Goal: Feedback & Contribution: Submit feedback/report problem

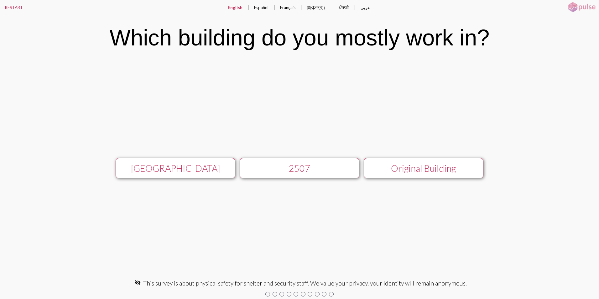
click at [214, 166] on div "[GEOGRAPHIC_DATA]" at bounding box center [175, 168] width 107 height 11
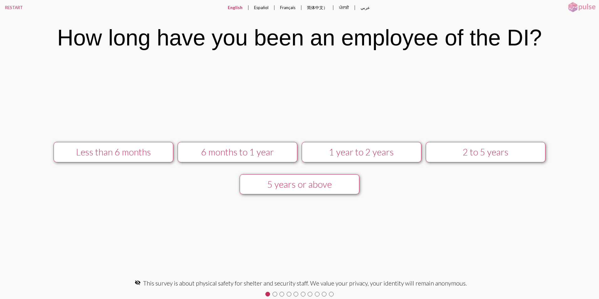
click at [310, 186] on div "5 years or above" at bounding box center [299, 184] width 107 height 11
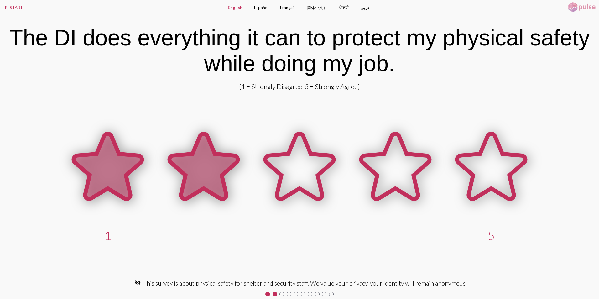
click at [196, 167] on icon at bounding box center [204, 166] width 68 height 65
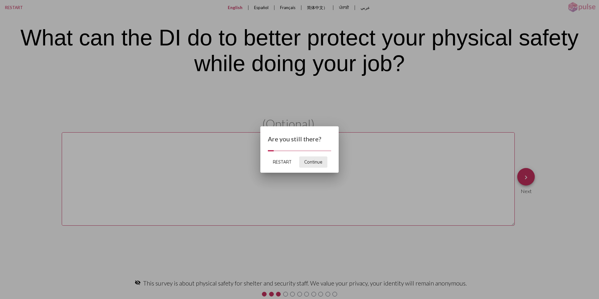
click at [312, 163] on span "Continue" at bounding box center [313, 162] width 18 height 6
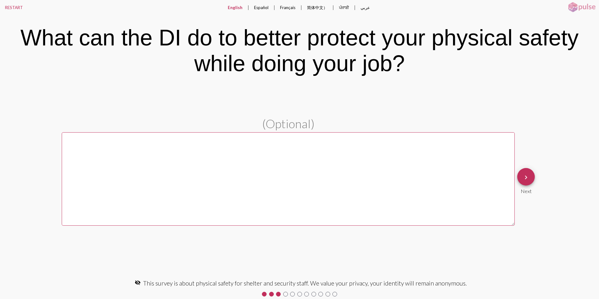
click at [115, 146] on textarea at bounding box center [288, 178] width 453 height 93
click at [119, 140] on textarea "More security on the floor" at bounding box center [288, 178] width 453 height 93
click at [215, 138] on textarea "More security presence on the floor" at bounding box center [288, 178] width 453 height 93
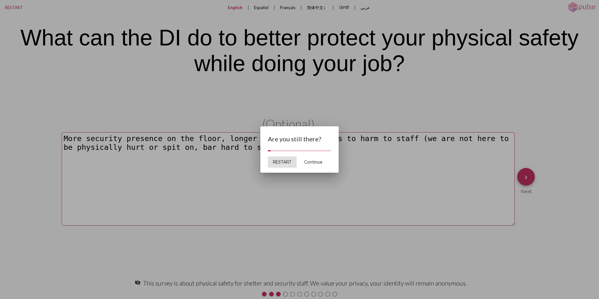
click at [317, 160] on span "Continue" at bounding box center [313, 162] width 18 height 6
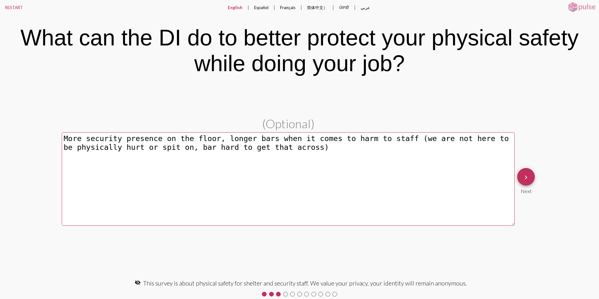
click at [207, 138] on textarea "More security presence on the floor, longer bars when it comes to harm to staff…" at bounding box center [288, 178] width 453 height 93
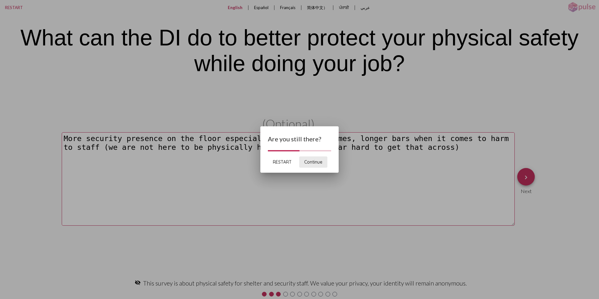
click at [317, 162] on span "Continue" at bounding box center [313, 162] width 18 height 6
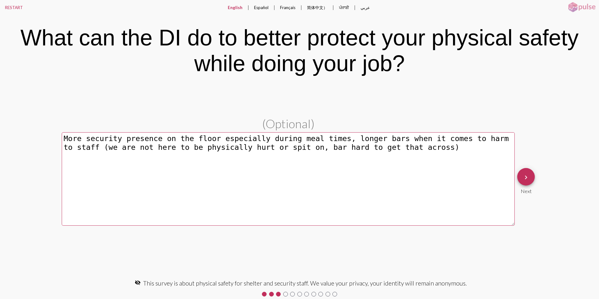
click at [397, 149] on textarea "More security presence on the floor especially during meal times, longer bars w…" at bounding box center [288, 178] width 453 height 93
click at [394, 146] on textarea "More security presence on the floor especially during meal times, longer bars w…" at bounding box center [288, 178] width 453 height 93
click at [106, 156] on textarea "More security presence on the floor especially during meal times, longer bars w…" at bounding box center [288, 178] width 453 height 93
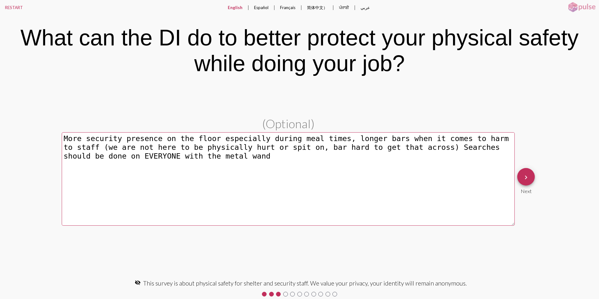
click at [162, 155] on textarea "More security presence on the floor especially during meal times, longer bars w…" at bounding box center [288, 178] width 453 height 93
type textarea "More security presence on the floor especially during meal times, longer bars w…"
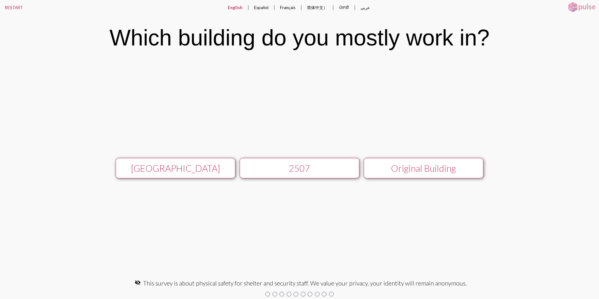
click at [183, 170] on div "[GEOGRAPHIC_DATA]" at bounding box center [175, 168] width 107 height 11
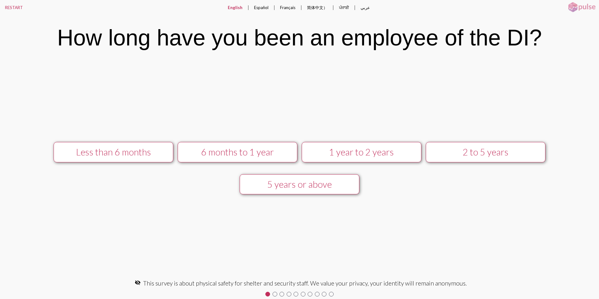
click at [284, 183] on div "5 years or above" at bounding box center [299, 184] width 107 height 11
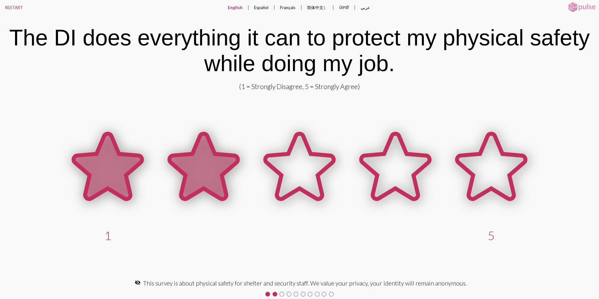
click at [218, 170] on icon at bounding box center [204, 166] width 68 height 65
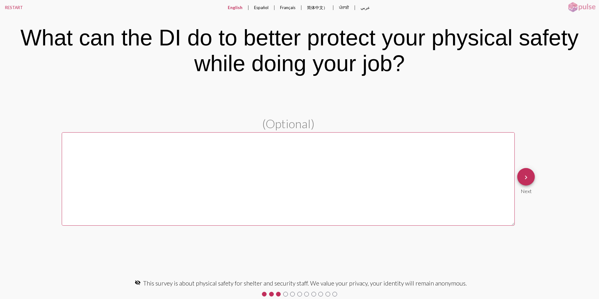
click at [218, 171] on textarea at bounding box center [288, 178] width 453 height 93
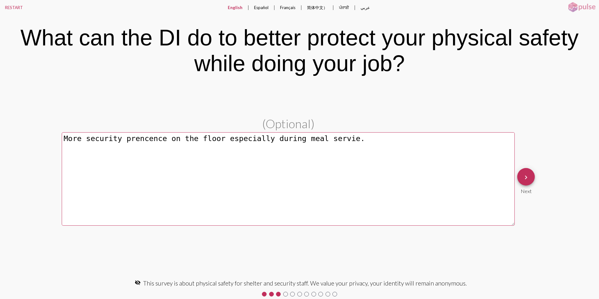
click at [323, 139] on textarea "More security prencence on the floor especially during meal servie." at bounding box center [288, 178] width 453 height 93
click at [162, 137] on textarea "More security Prescence on the floor especially during meal service." at bounding box center [288, 178] width 453 height 93
click at [315, 143] on textarea "More security on the floor especially during meal service." at bounding box center [288, 178] width 453 height 93
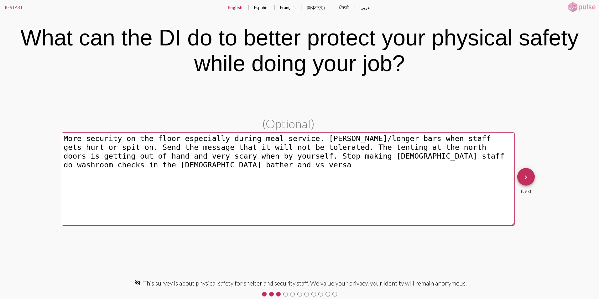
click at [437, 155] on textarea "More security on the floor especially during meal service. [PERSON_NAME]/longer…" at bounding box center [288, 178] width 453 height 93
click at [502, 157] on textarea "More security on the floor especially during meal service. [PERSON_NAME]/longer…" at bounding box center [288, 178] width 453 height 93
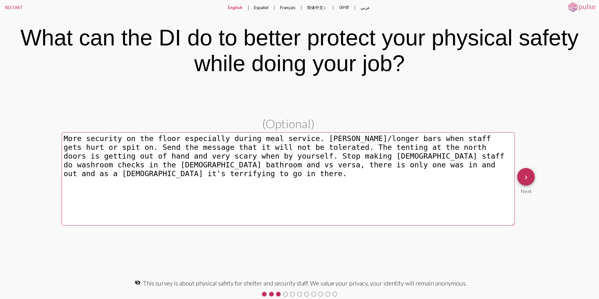
click at [278, 147] on textarea "More security on the floor especially during meal service. [PERSON_NAME]/longer…" at bounding box center [288, 178] width 453 height 93
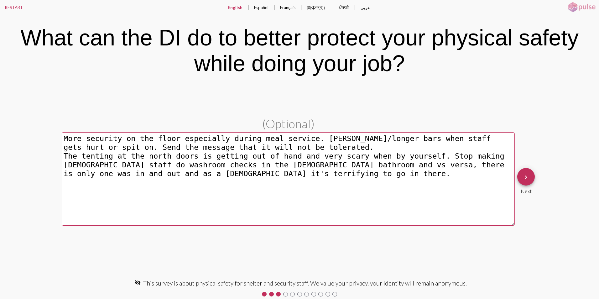
click at [423, 154] on textarea "More security on the floor especially during meal service. [PERSON_NAME]/longer…" at bounding box center [288, 178] width 453 height 93
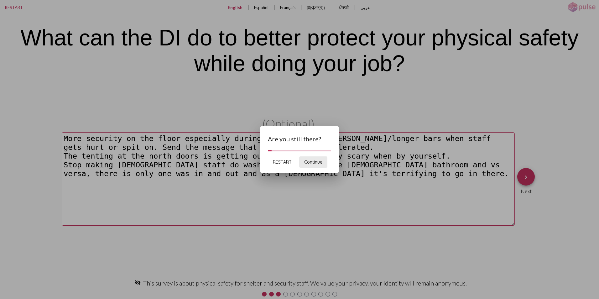
click at [313, 160] on span "Continue" at bounding box center [313, 162] width 18 height 6
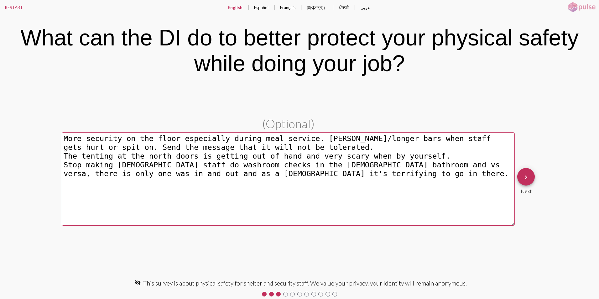
click at [108, 156] on textarea "More security on the floor especially during meal service. [PERSON_NAME]/longer…" at bounding box center [288, 178] width 453 height 93
type textarea "More security on the floor especially during meal service. [PERSON_NAME]/longer…"
click at [526, 180] on mat-icon "keyboard_arrow_right" at bounding box center [526, 178] width 8 height 8
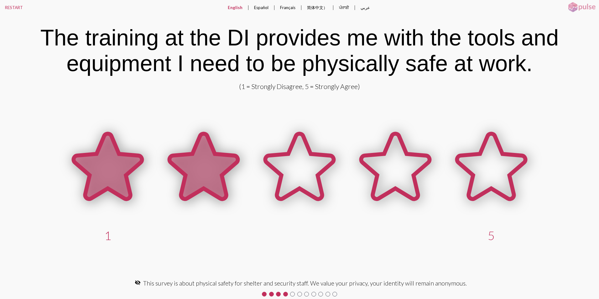
click at [219, 161] on icon at bounding box center [204, 166] width 68 height 65
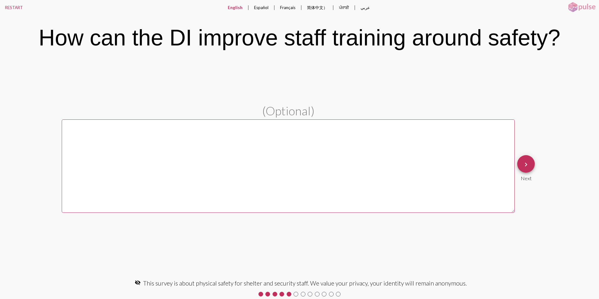
click at [219, 164] on textarea at bounding box center [288, 165] width 453 height 93
click at [191, 140] on textarea at bounding box center [288, 165] width 453 height 93
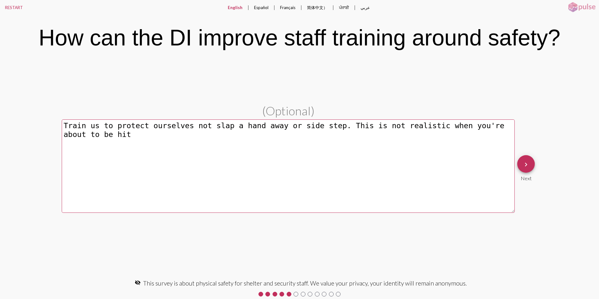
type textarea "Train us to protect ourselves not slap a hand away or side step. This is not re…"
click at [524, 164] on mat-icon "keyboard_arrow_right" at bounding box center [526, 165] width 8 height 8
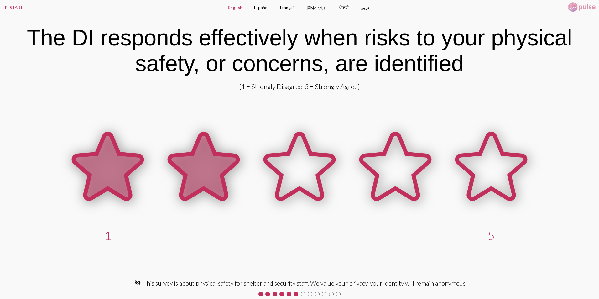
click at [208, 174] on icon at bounding box center [204, 166] width 68 height 65
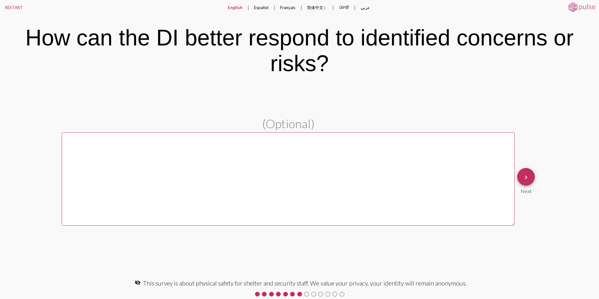
click at [530, 181] on button "keyboard_arrow_right" at bounding box center [526, 177] width 18 height 18
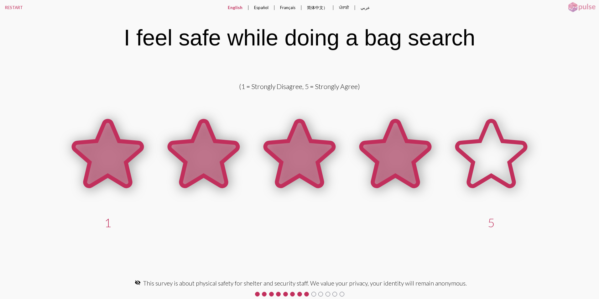
click at [393, 155] on icon at bounding box center [395, 153] width 68 height 65
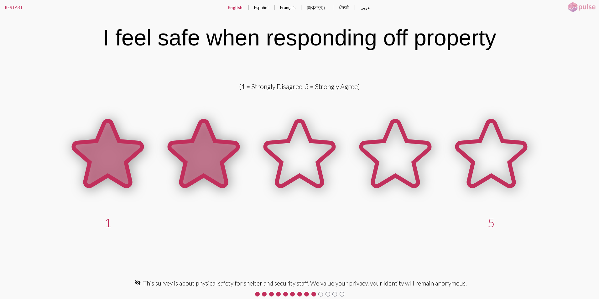
click at [211, 164] on icon at bounding box center [204, 153] width 68 height 65
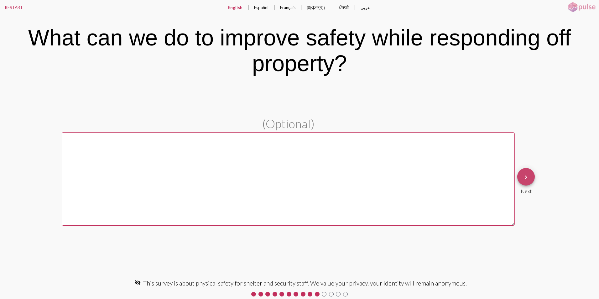
click at [528, 177] on mat-icon "keyboard_arrow_right" at bounding box center [526, 178] width 8 height 8
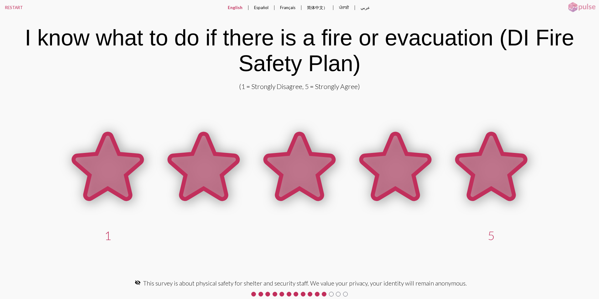
click at [493, 176] on icon at bounding box center [491, 166] width 68 height 65
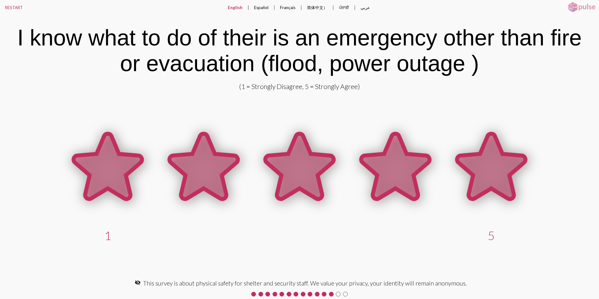
click at [493, 176] on icon at bounding box center [491, 166] width 68 height 65
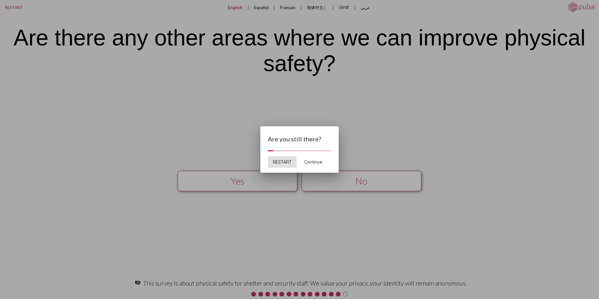
click at [315, 160] on span "Continue" at bounding box center [313, 162] width 18 height 6
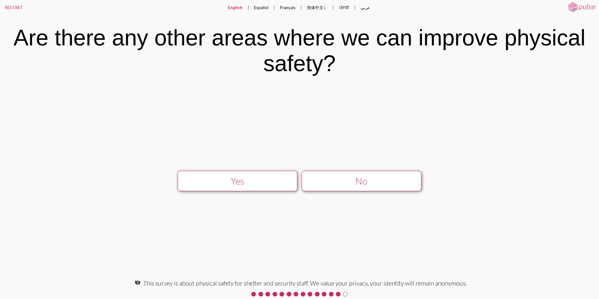
click at [251, 177] on div "Yes" at bounding box center [237, 181] width 107 height 11
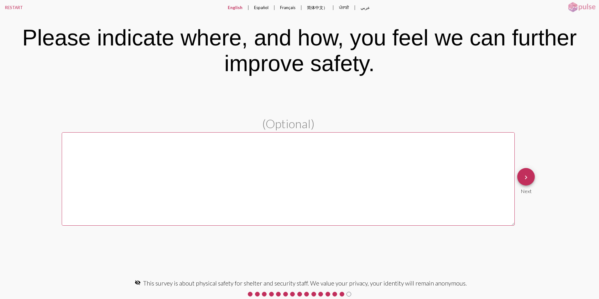
click at [451, 86] on div "(Optional) keyboard_arrow_right Next" at bounding box center [299, 181] width 599 height 192
click at [462, 84] on div "Please indicate where, and how, you feel we can further improve safety." at bounding box center [299, 50] width 599 height 69
